Goal: Communication & Community: Answer question/provide support

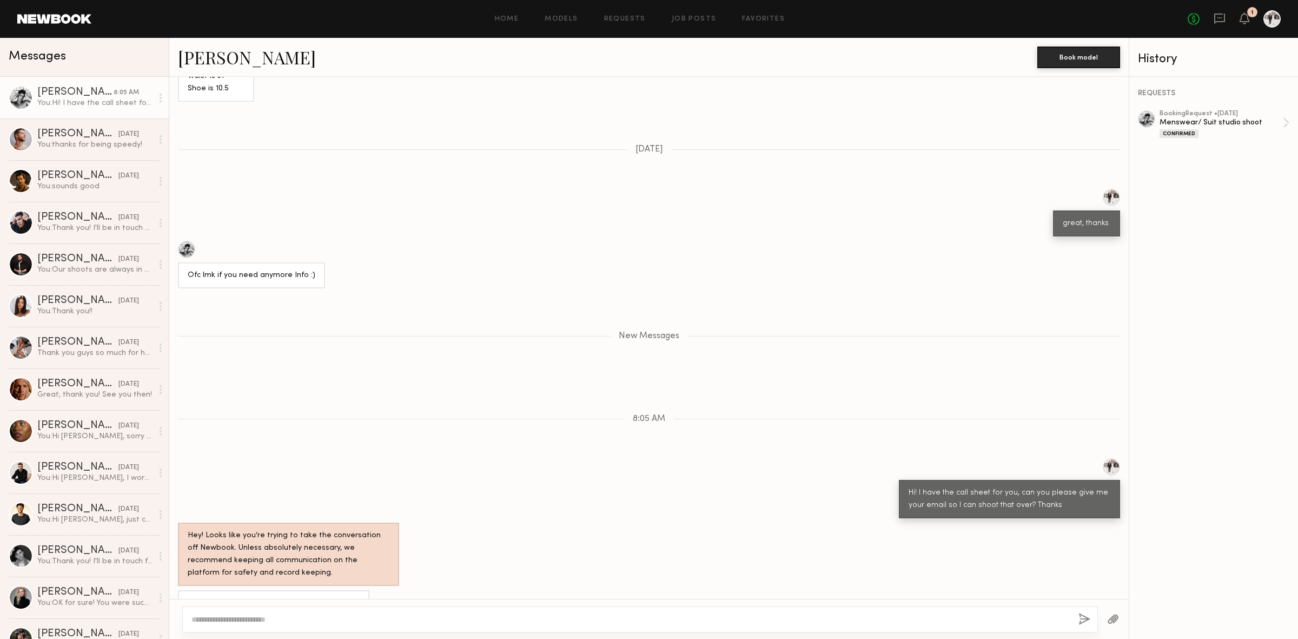
scroll to position [688, 0]
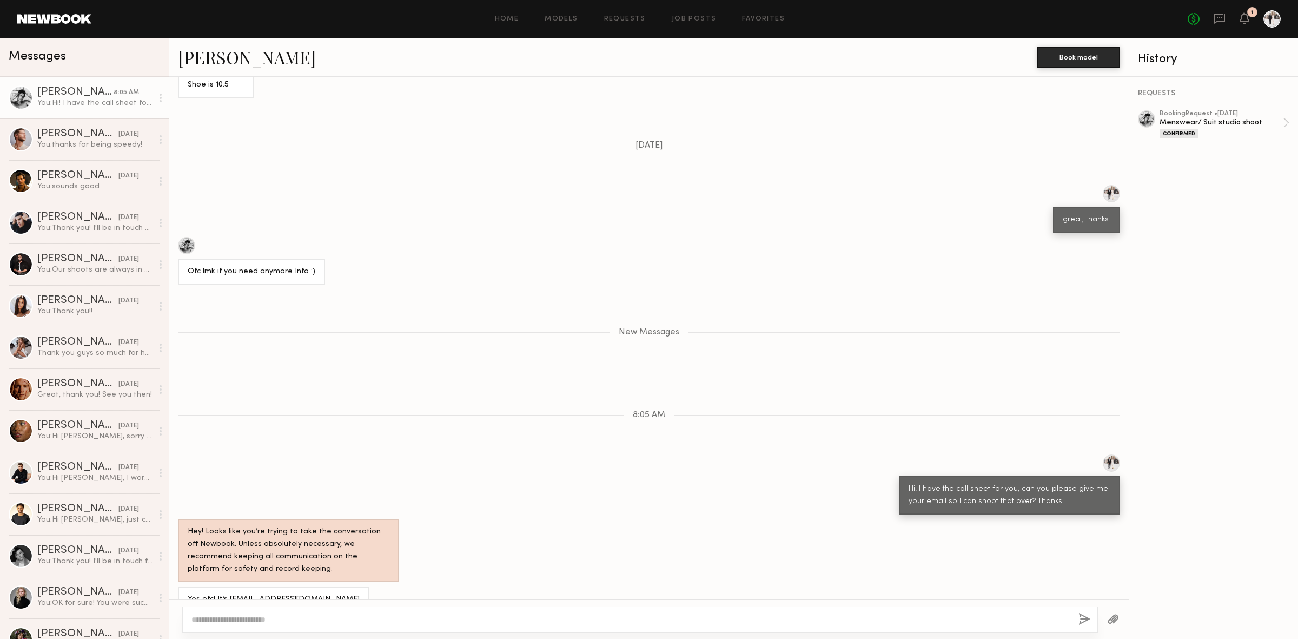
click at [277, 593] on div "Yes ofc! It’s [EMAIL_ADDRESS][DOMAIN_NAME]" at bounding box center [274, 599] width 172 height 12
drag, startPoint x: 317, startPoint y: 576, endPoint x: 226, endPoint y: 586, distance: 91.4
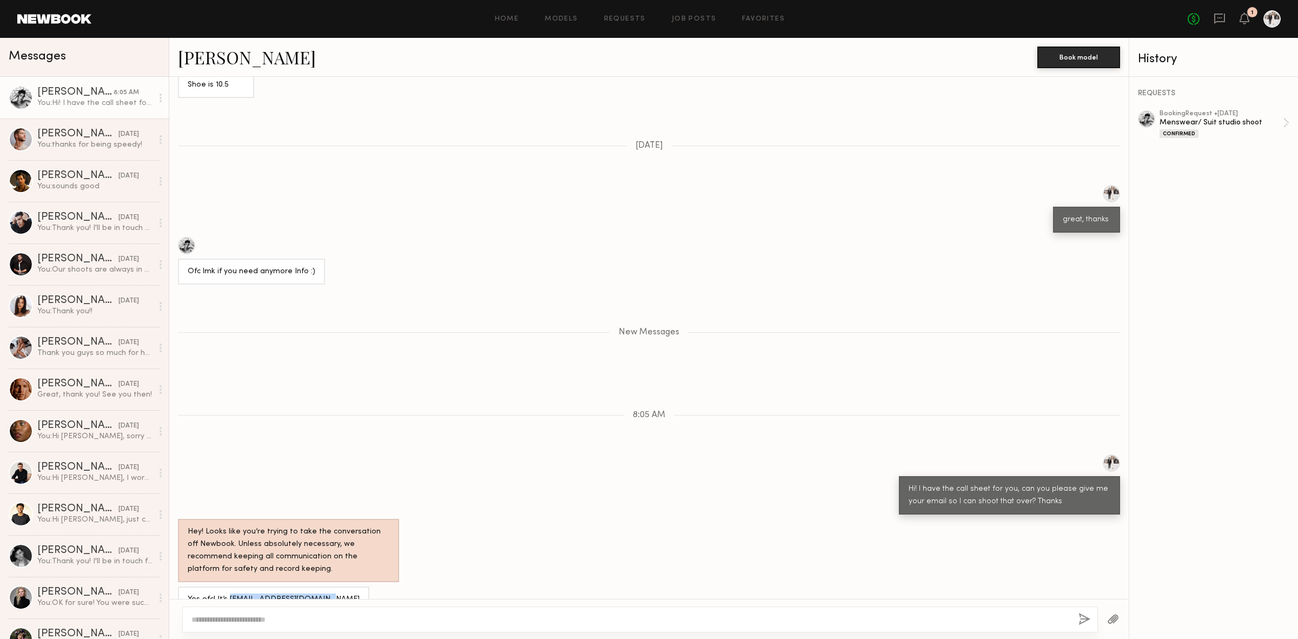
click at [226, 586] on div "Yes ofc! It’s [EMAIL_ADDRESS][DOMAIN_NAME]" at bounding box center [273, 599] width 191 height 26
copy div "[EMAIL_ADDRESS][DOMAIN_NAME]"
click at [300, 615] on textarea at bounding box center [630, 619] width 878 height 11
type textarea "**********"
click at [1087, 620] on button "button" at bounding box center [1085, 620] width 12 height 14
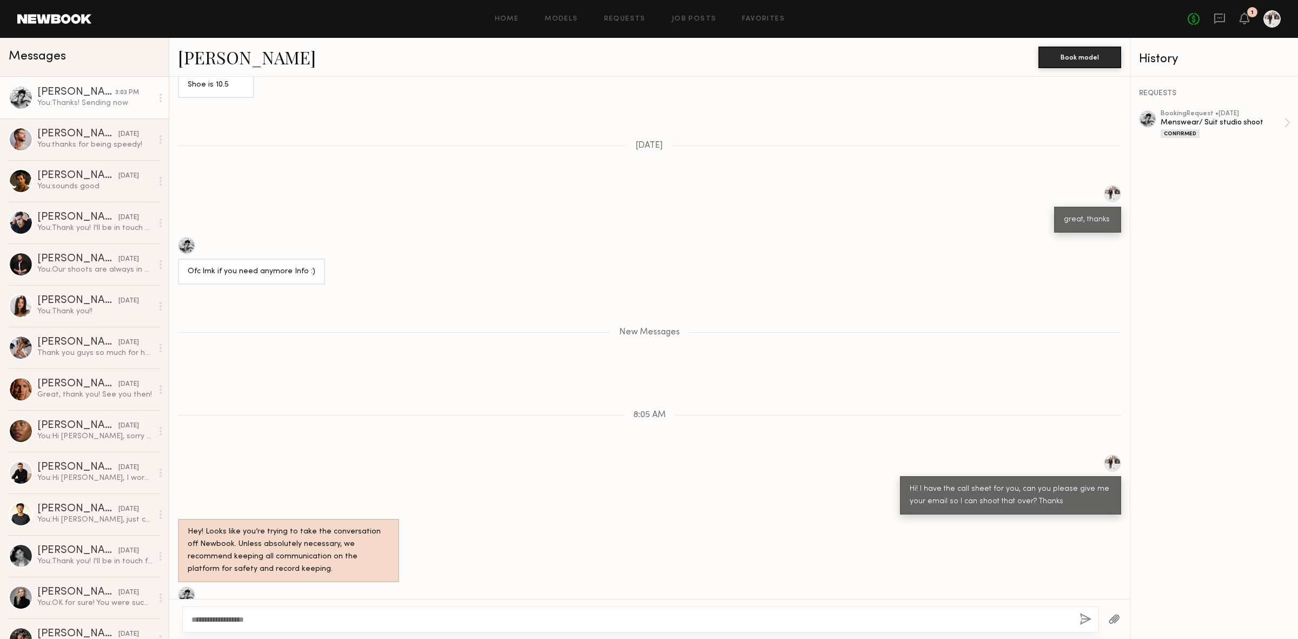
scroll to position [740, 0]
